Goal: Transaction & Acquisition: Purchase product/service

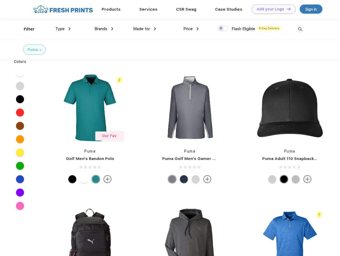
click at [272, 9] on link "Add your Logo Design Tool" at bounding box center [274, 9] width 44 height 9
click at [0, 0] on div "Design Tool" at bounding box center [0, 0] width 0 height 0
click at [286, 9] on link "Add your Logo Design Tool" at bounding box center [274, 9] width 44 height 9
click at [26, 29] on div "Filter" at bounding box center [29, 29] width 11 height 6
click at [63, 29] on span "Type" at bounding box center [59, 28] width 9 height 5
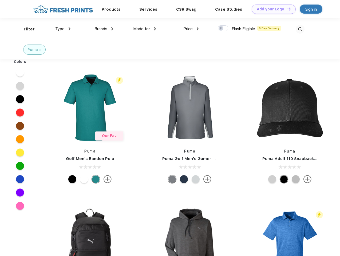
click at [104, 29] on span "Brands" at bounding box center [100, 28] width 13 height 5
click at [145, 29] on span "Made for" at bounding box center [141, 28] width 17 height 5
click at [191, 29] on span "Price" at bounding box center [187, 28] width 9 height 5
click at [223, 29] on div at bounding box center [223, 28] width 10 height 6
click at [221, 29] on input "checkbox" at bounding box center [219, 26] width 3 height 3
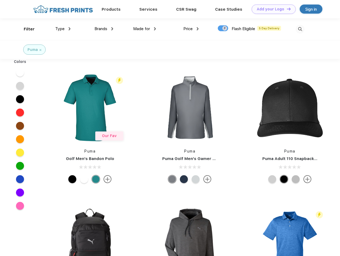
click at [300, 29] on img at bounding box center [300, 29] width 9 height 9
